Goal: Task Accomplishment & Management: Use online tool/utility

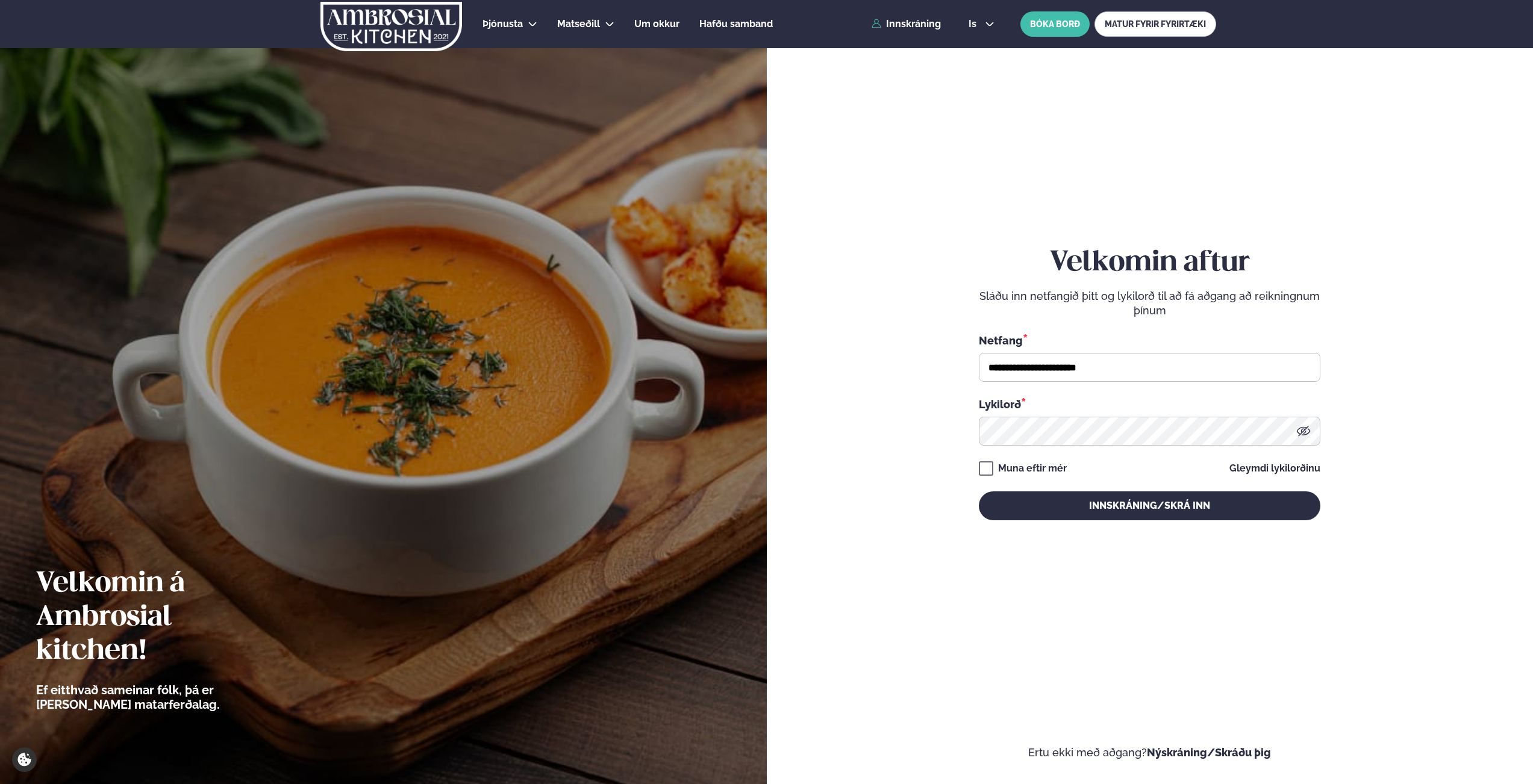
click at [1094, 520] on button "Innskráning/Skrá inn" at bounding box center [1150, 506] width 342 height 29
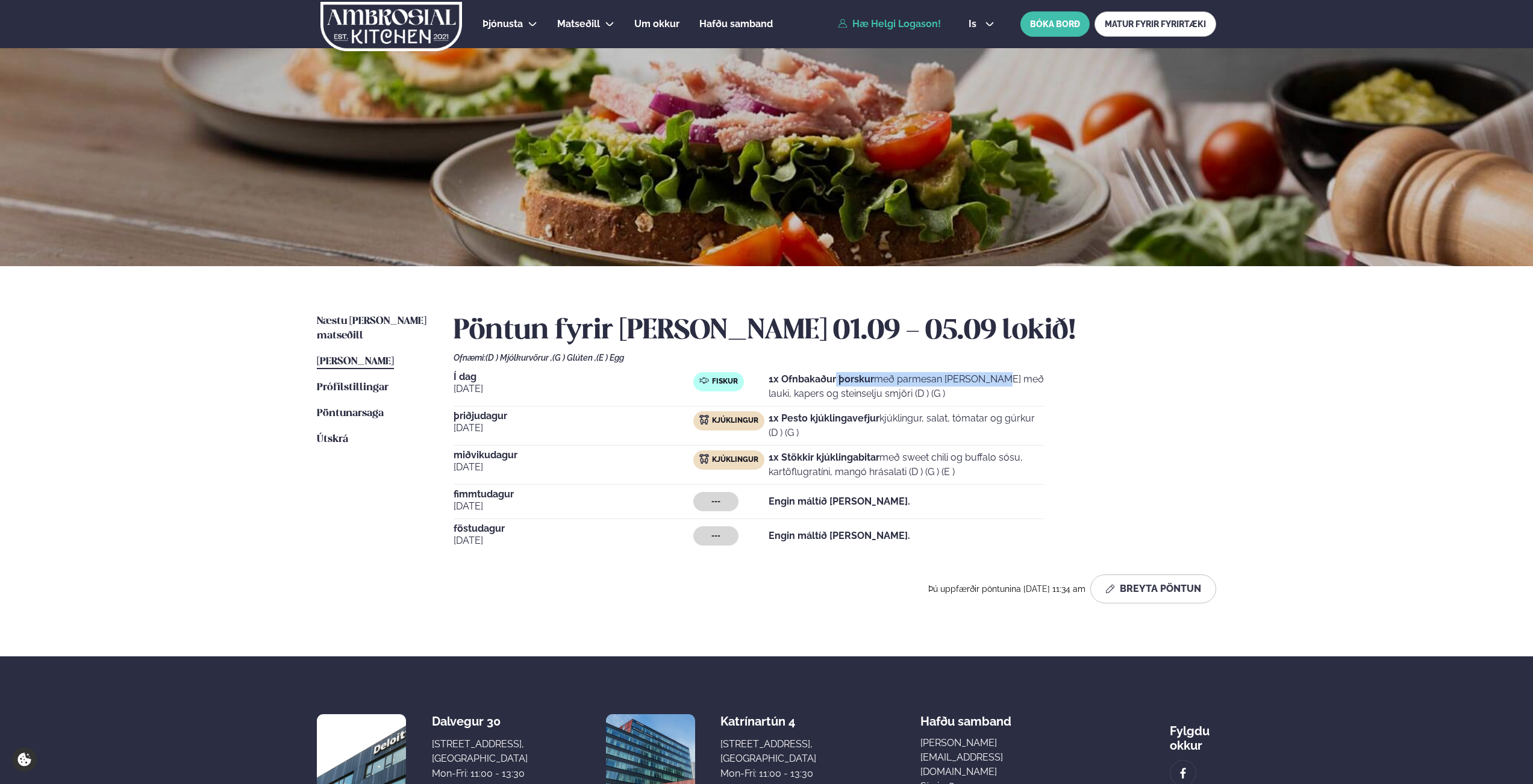
drag, startPoint x: 939, startPoint y: 386, endPoint x: 836, endPoint y: 383, distance: 103.0
click at [836, 382] on p "1x Ofnbakaður þorskur með parmesan [PERSON_NAME] með lauki, kapers og steinselj…" at bounding box center [906, 386] width 276 height 29
click at [838, 388] on p "1x Ofnbakaður þorskur með parmesan [PERSON_NAME] með lauki, kapers og steinselj…" at bounding box center [906, 386] width 276 height 29
click at [398, 326] on link "Næstu [PERSON_NAME] matseðill Næsta vika" at bounding box center [373, 328] width 113 height 29
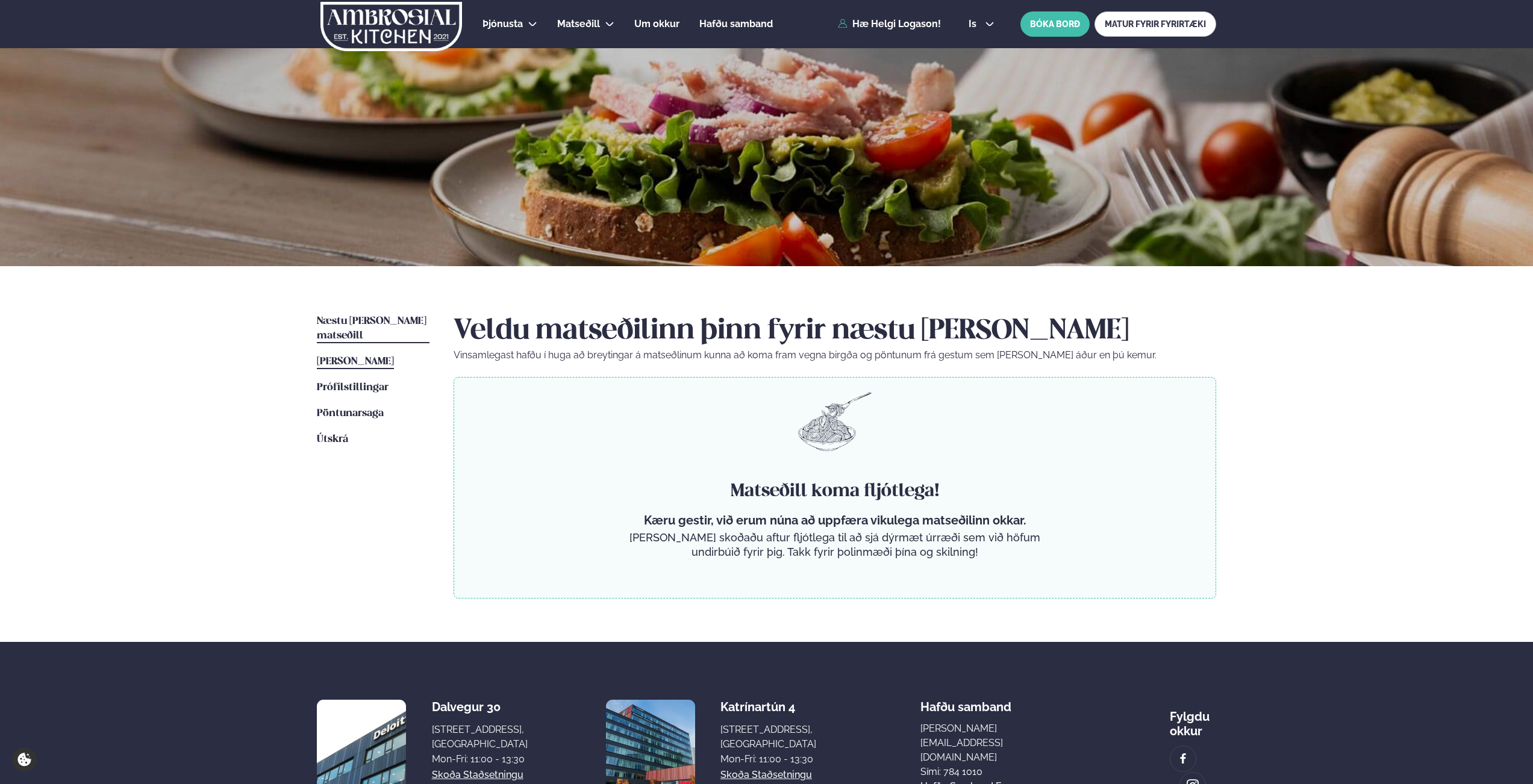
click at [391, 356] on span "[PERSON_NAME]" at bounding box center [356, 361] width 77 height 10
